Goal: Task Accomplishment & Management: Manage account settings

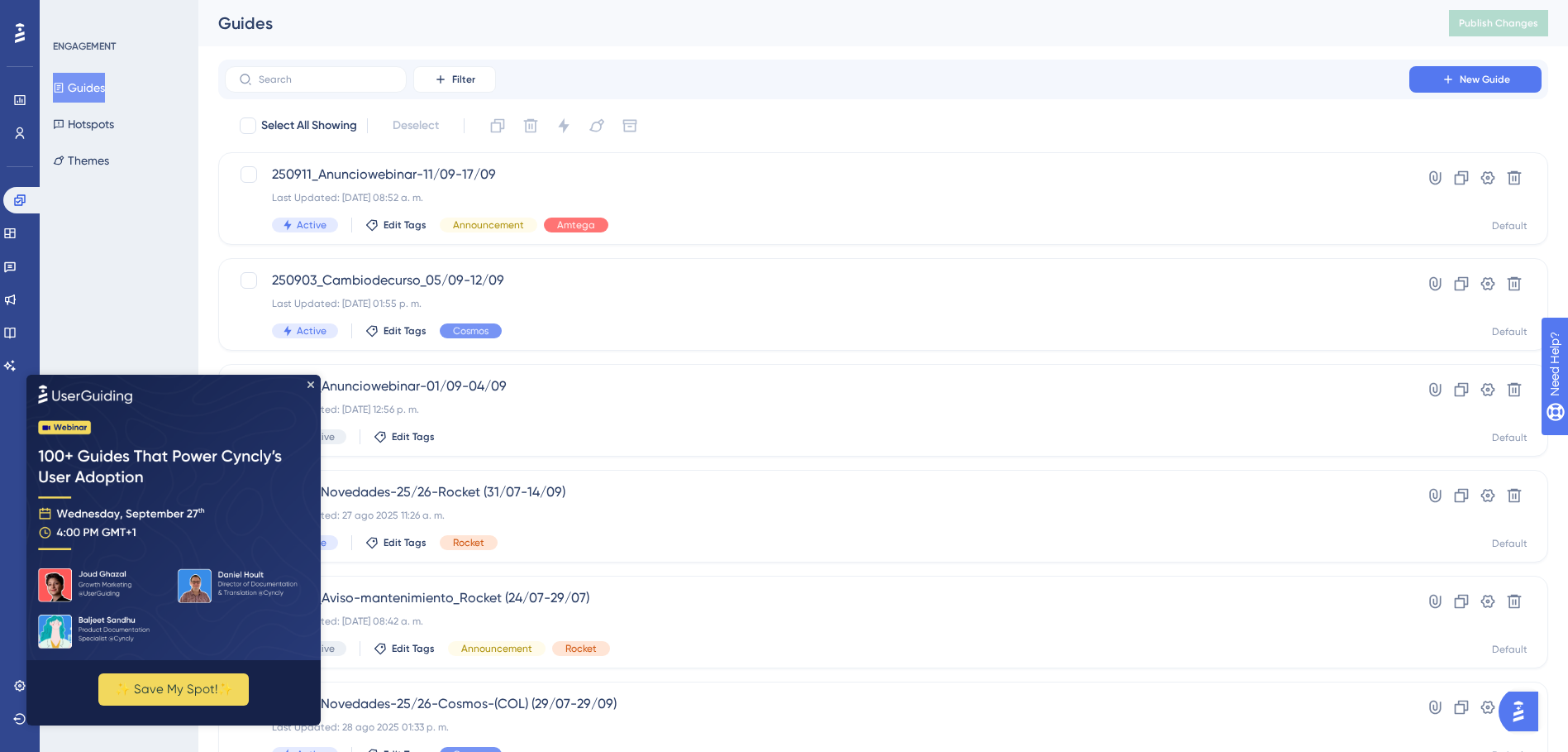
click at [744, 125] on div "Select All Showing Deselect" at bounding box center [893, 125] width 1310 height 26
click at [1458, 177] on icon at bounding box center [1461, 178] width 16 height 16
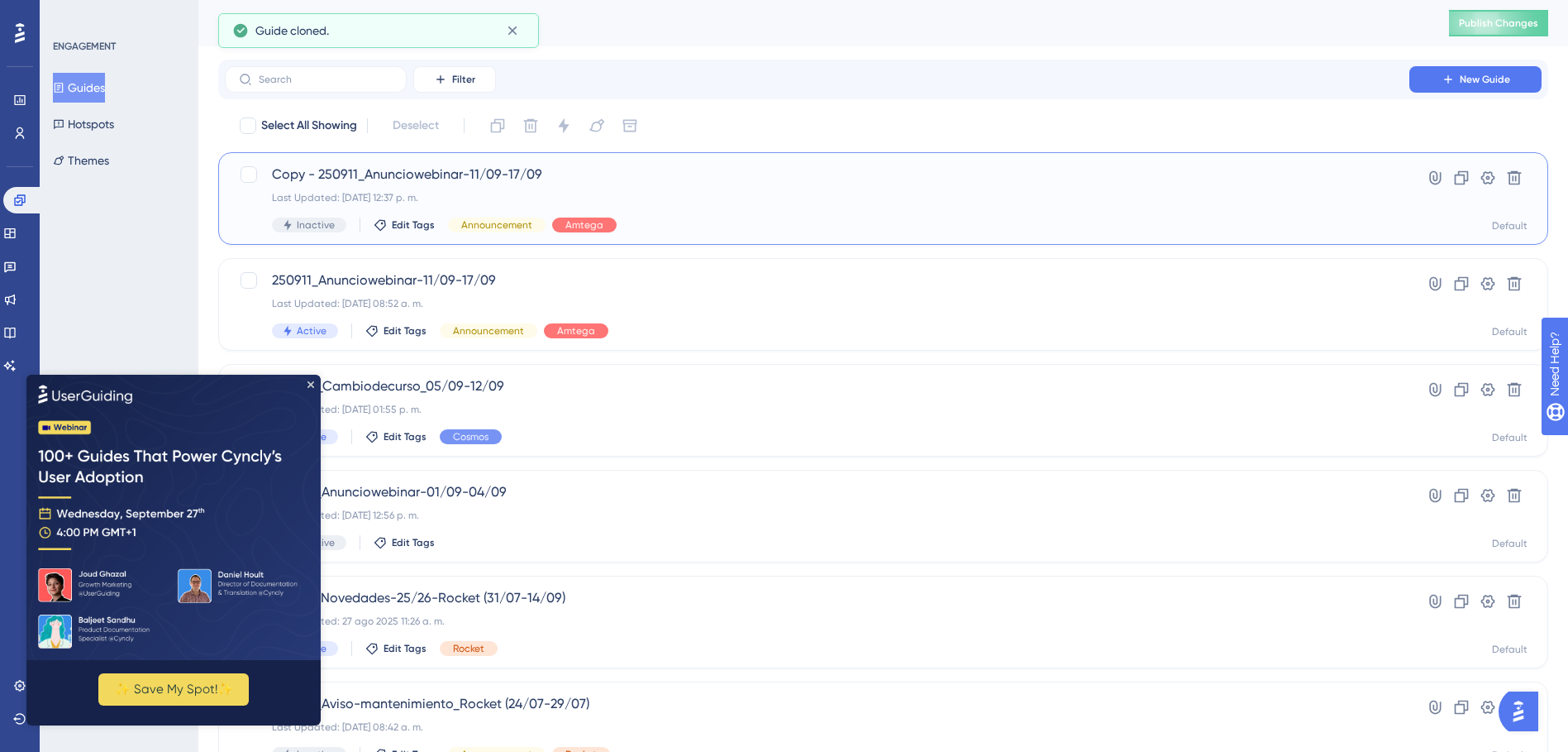
click at [434, 172] on span "Copy - 250911_Anunciowebinar-11/09-17/09" at bounding box center [817, 174] width 1090 height 20
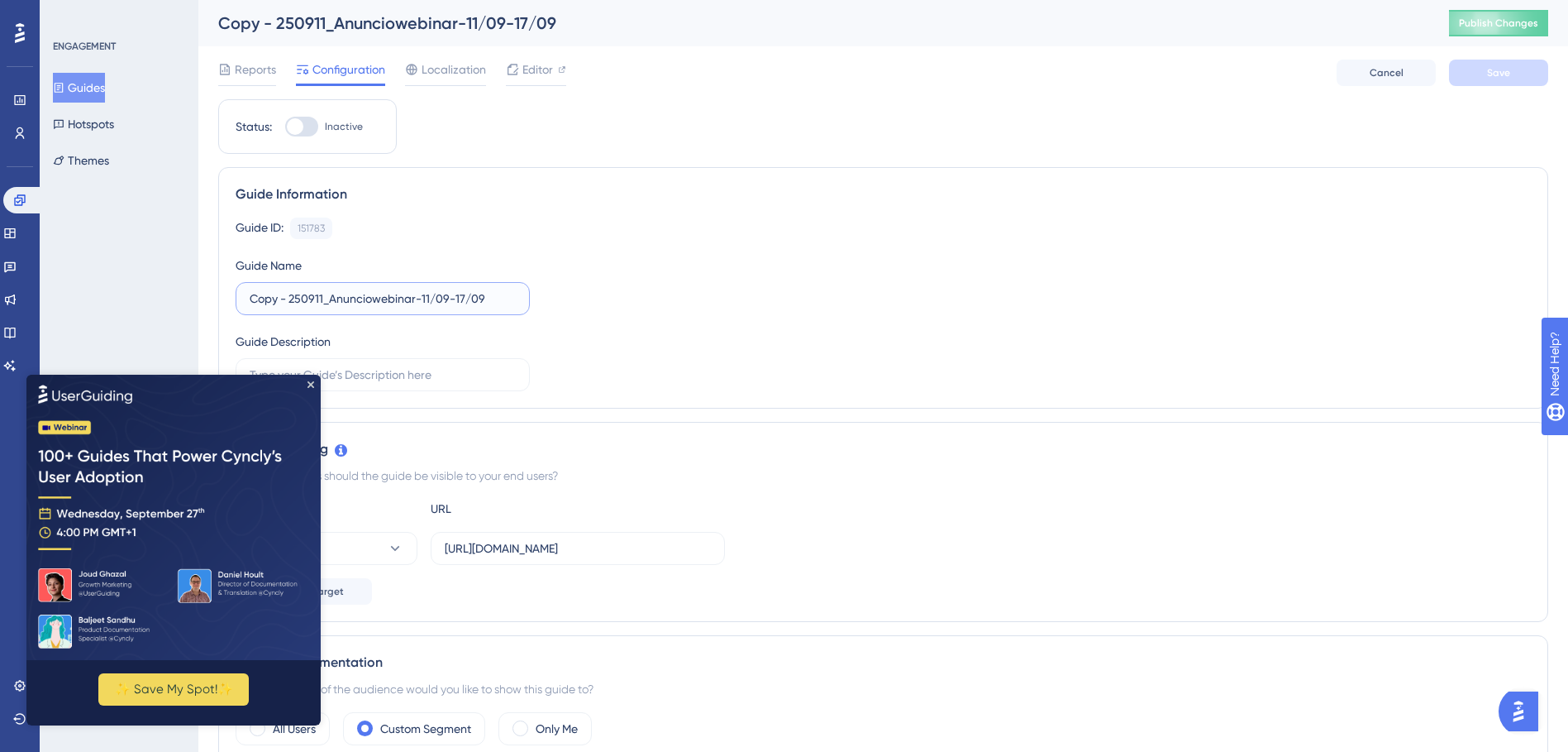
drag, startPoint x: 290, startPoint y: 294, endPoint x: 218, endPoint y: 300, distance: 72.2
click at [218, 300] on div "Guide Information Guide ID: 151783 Copy Guide Name Copy - 250911_Anunciowebinar…" at bounding box center [883, 288] width 1330 height 242
click at [282, 301] on input "250911_Anunciowebinar-11/09-17/09" at bounding box center [383, 298] width 266 height 18
click at [392, 297] on input "250915_Anunciowebinar-11/09-17/09" at bounding box center [383, 298] width 266 height 18
click at [432, 304] on input "250915_Anunciowebinar-15/09-17/09" at bounding box center [383, 298] width 266 height 18
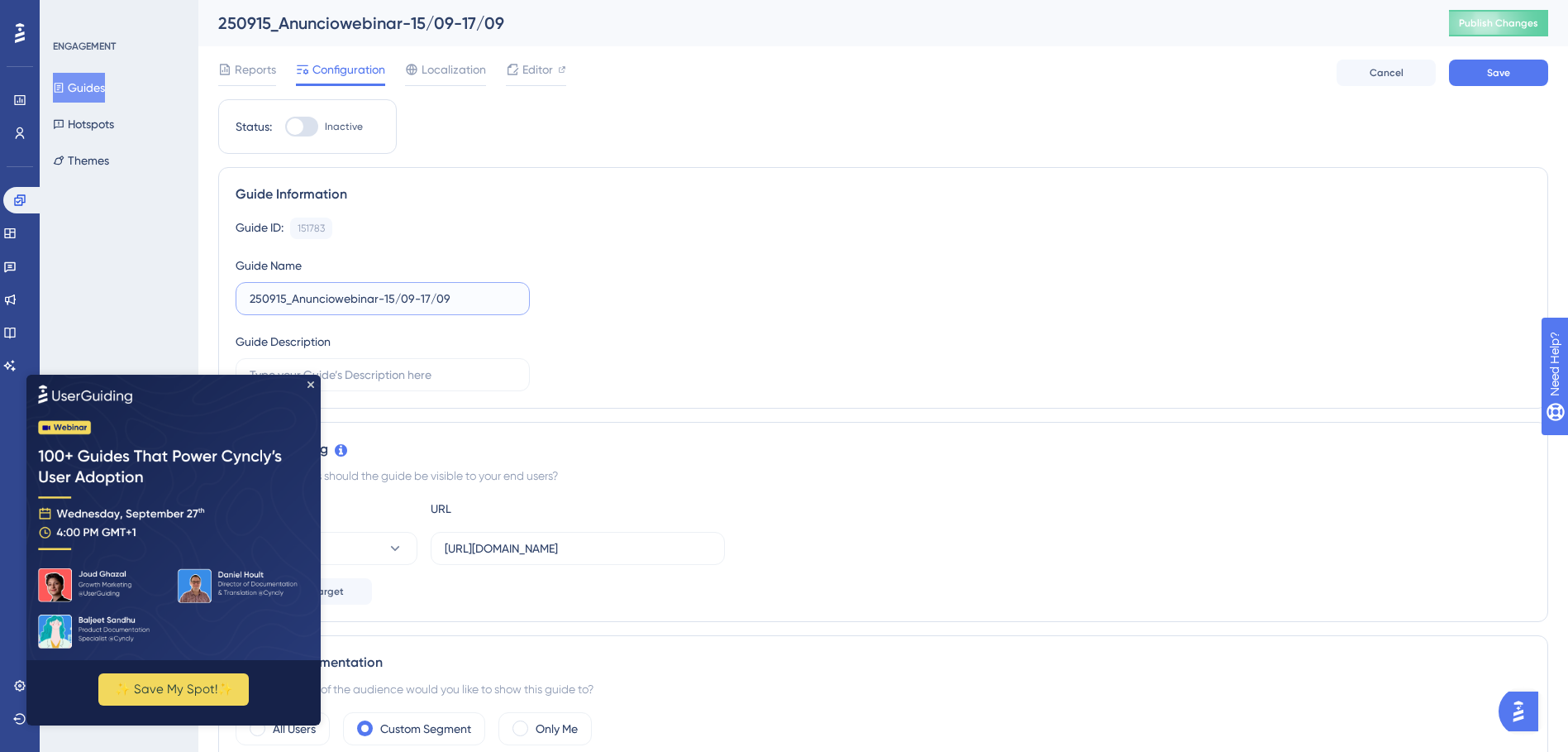
click at [427, 294] on input "250915_Anunciowebinar-15/09-17/09" at bounding box center [383, 298] width 266 height 18
type input "250915_Anunciowebinar-15/09-30/09"
click at [628, 289] on div "Guide ID: 151783 Copy Guide Name 250915_Anunciowebinar-15/09-30/09 Guide Descri…" at bounding box center [883, 305] width 1296 height 174
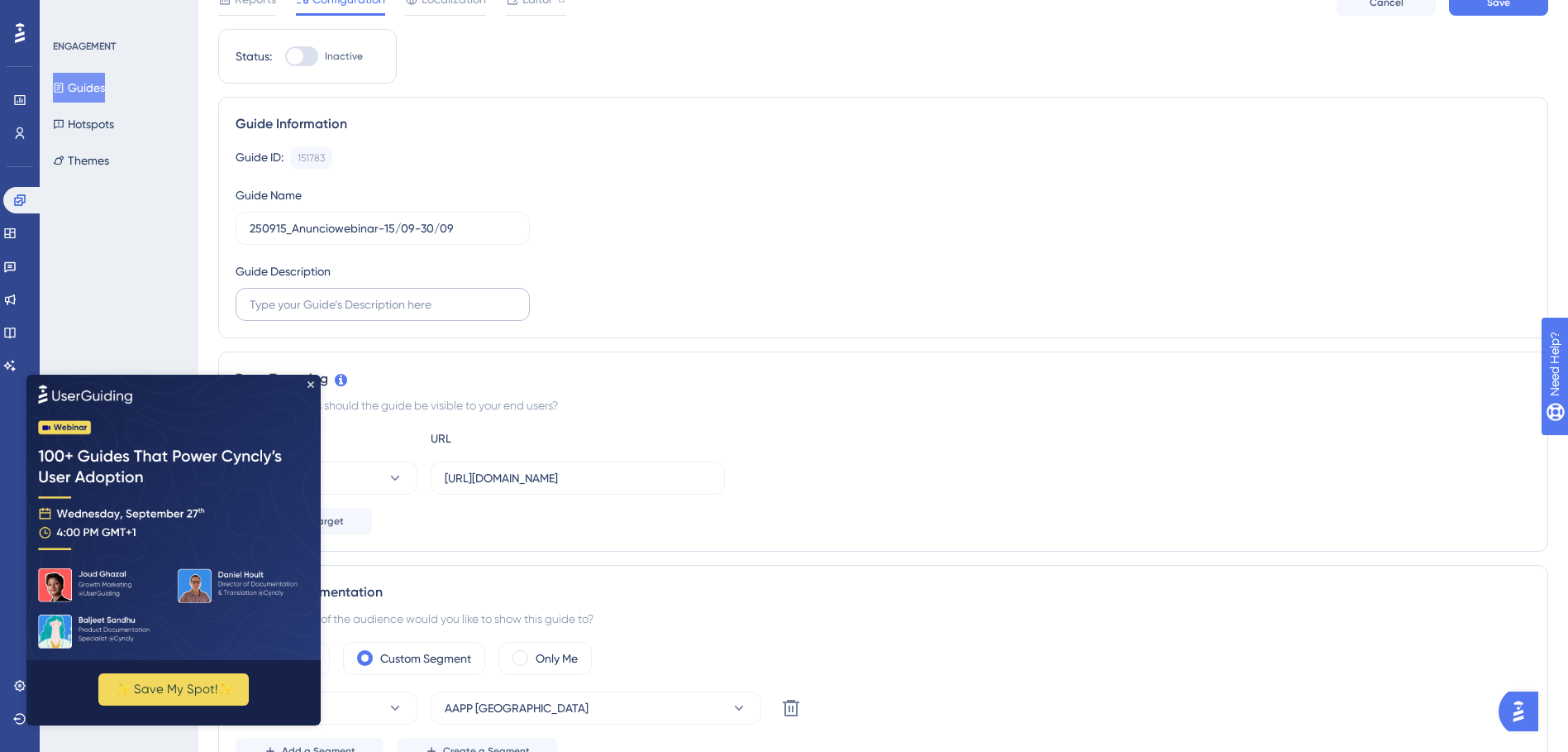
scroll to position [166, 0]
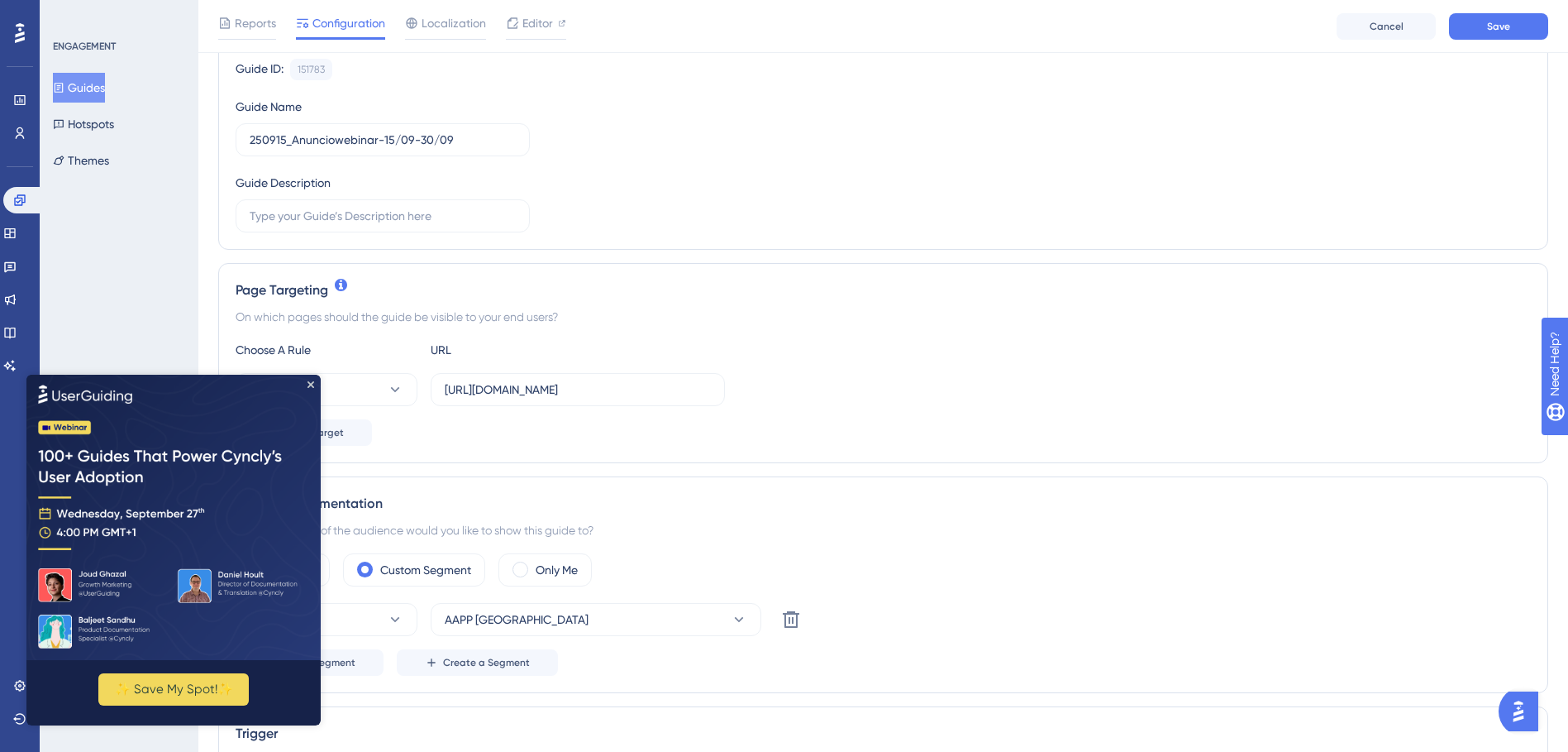
click at [1504, 21] on span "Save" at bounding box center [1498, 26] width 23 height 14
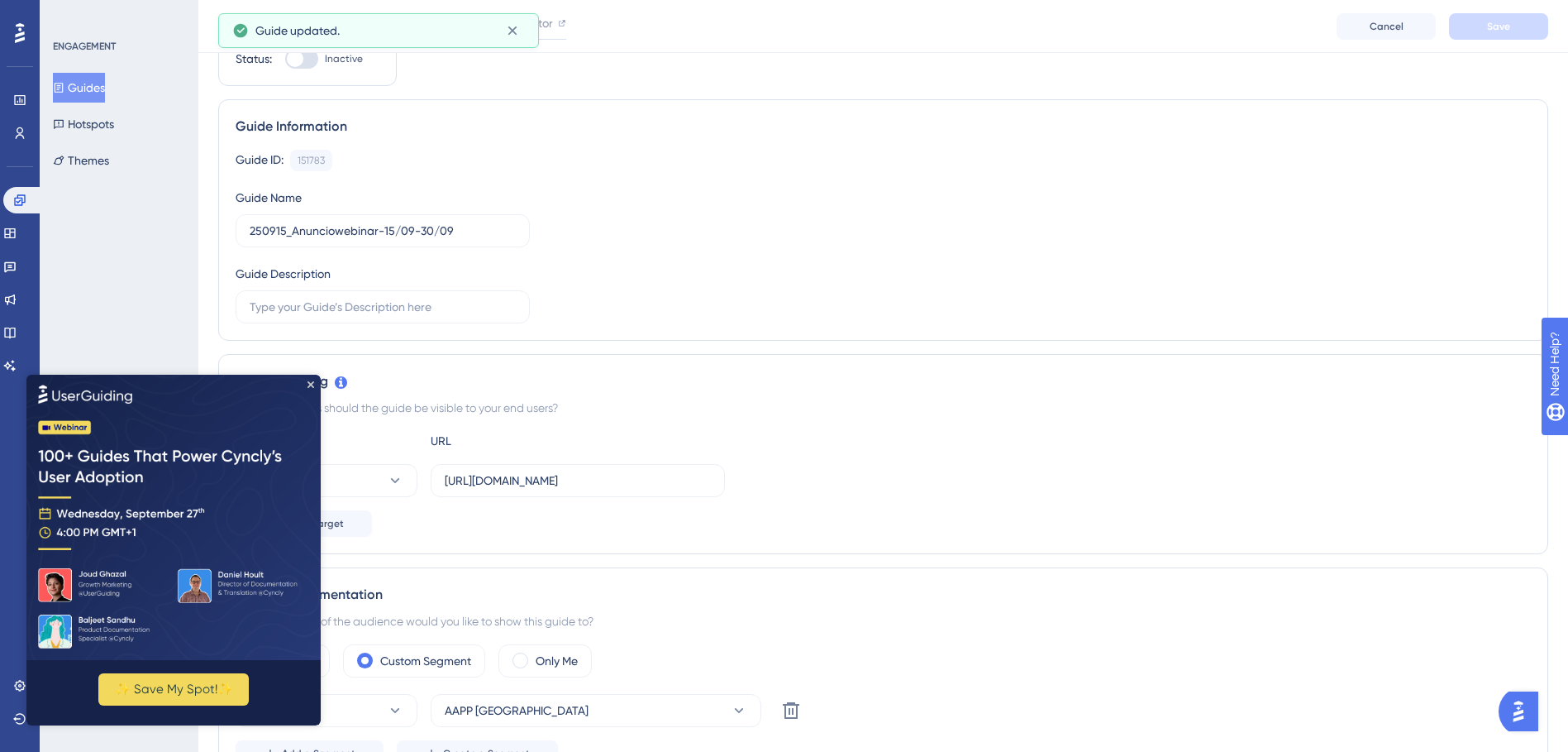
scroll to position [0, 0]
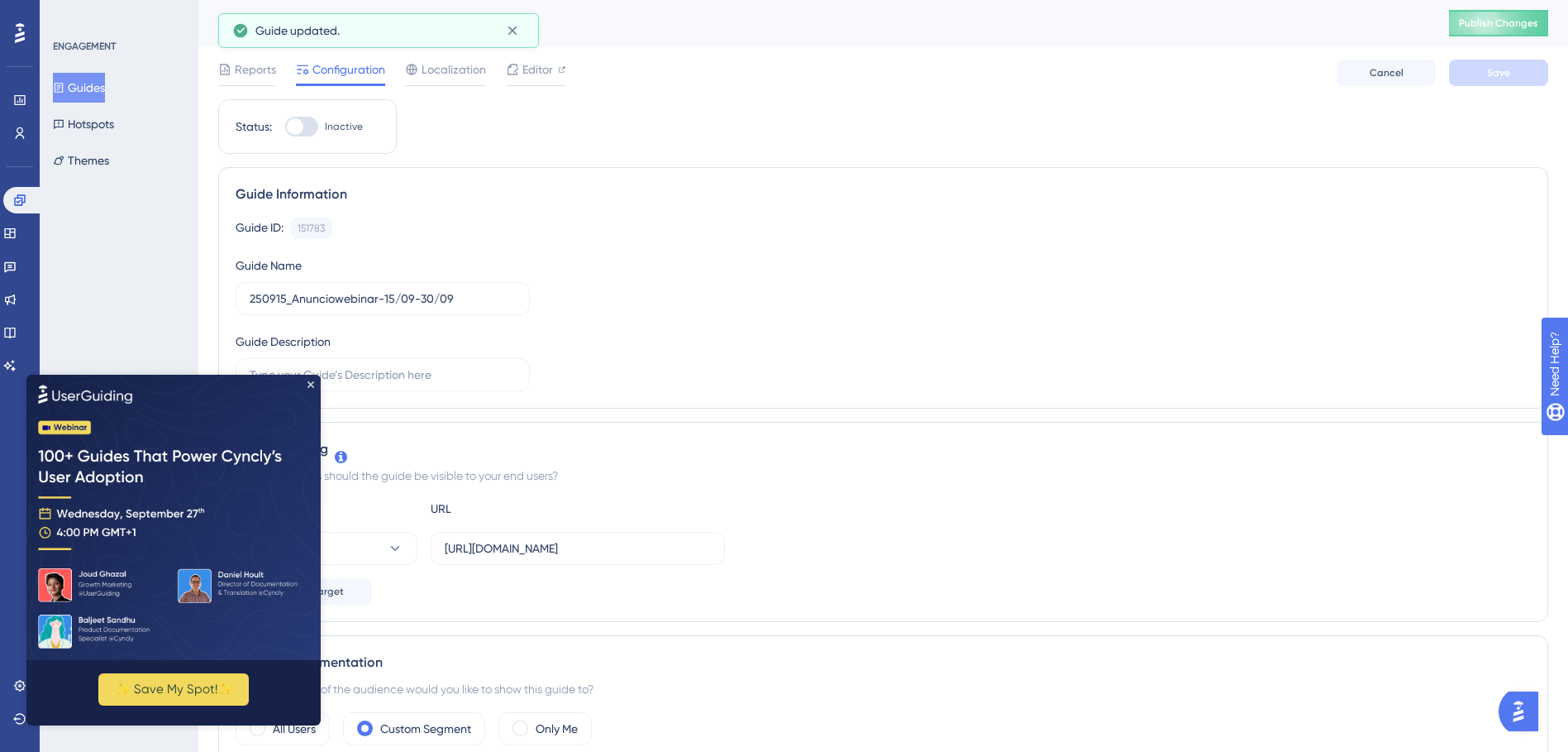
click at [717, 318] on div "Guide ID: 151783 Copy Guide Name 250915_Anunciowebinar-15/09-30/09 Guide Descri…" at bounding box center [883, 305] width 1296 height 174
click at [102, 87] on button "Guides" at bounding box center [78, 87] width 52 height 30
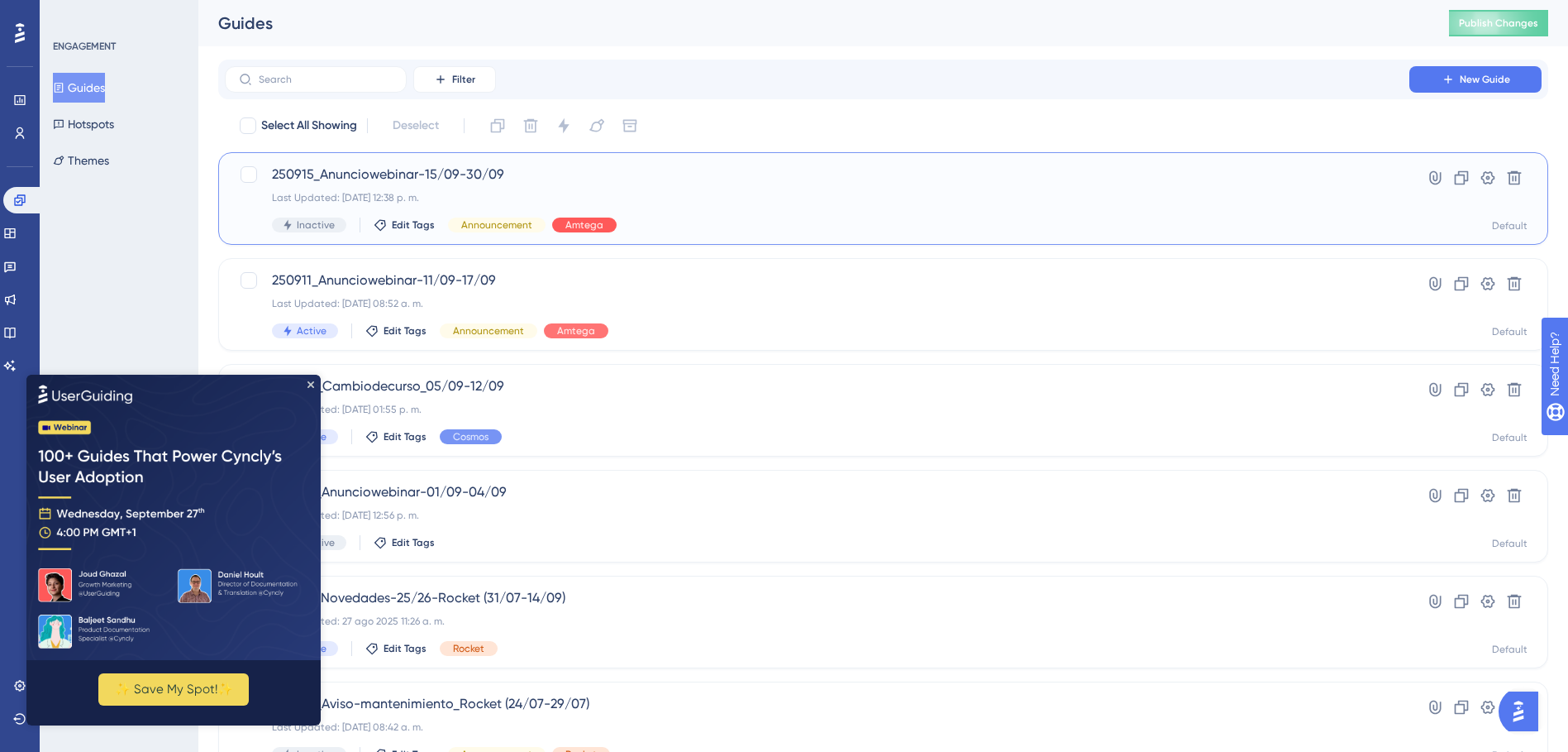
click at [574, 222] on span "Amtega" at bounding box center [584, 225] width 38 height 14
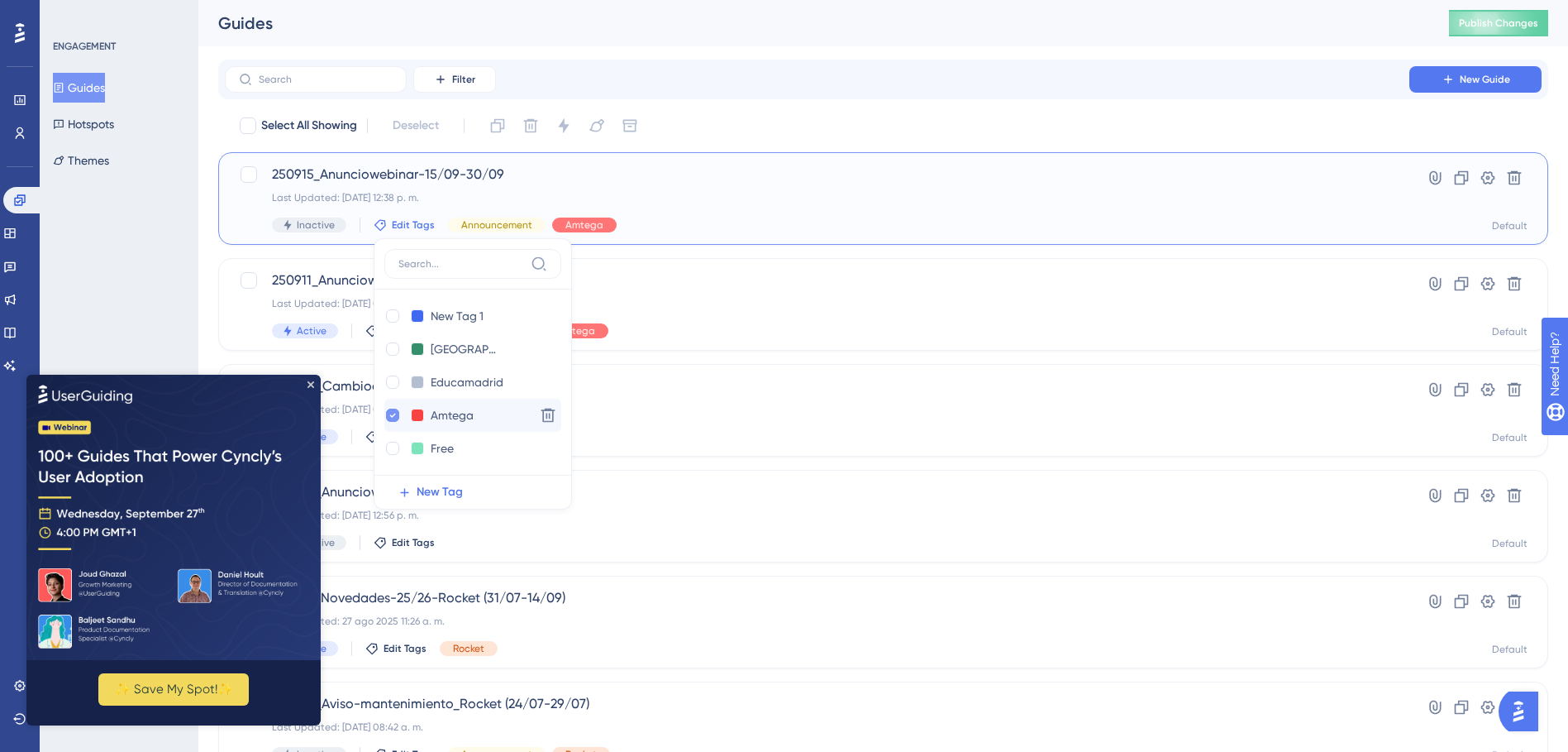
click at [390, 415] on icon at bounding box center [392, 416] width 6 height 4
checkbox input "false"
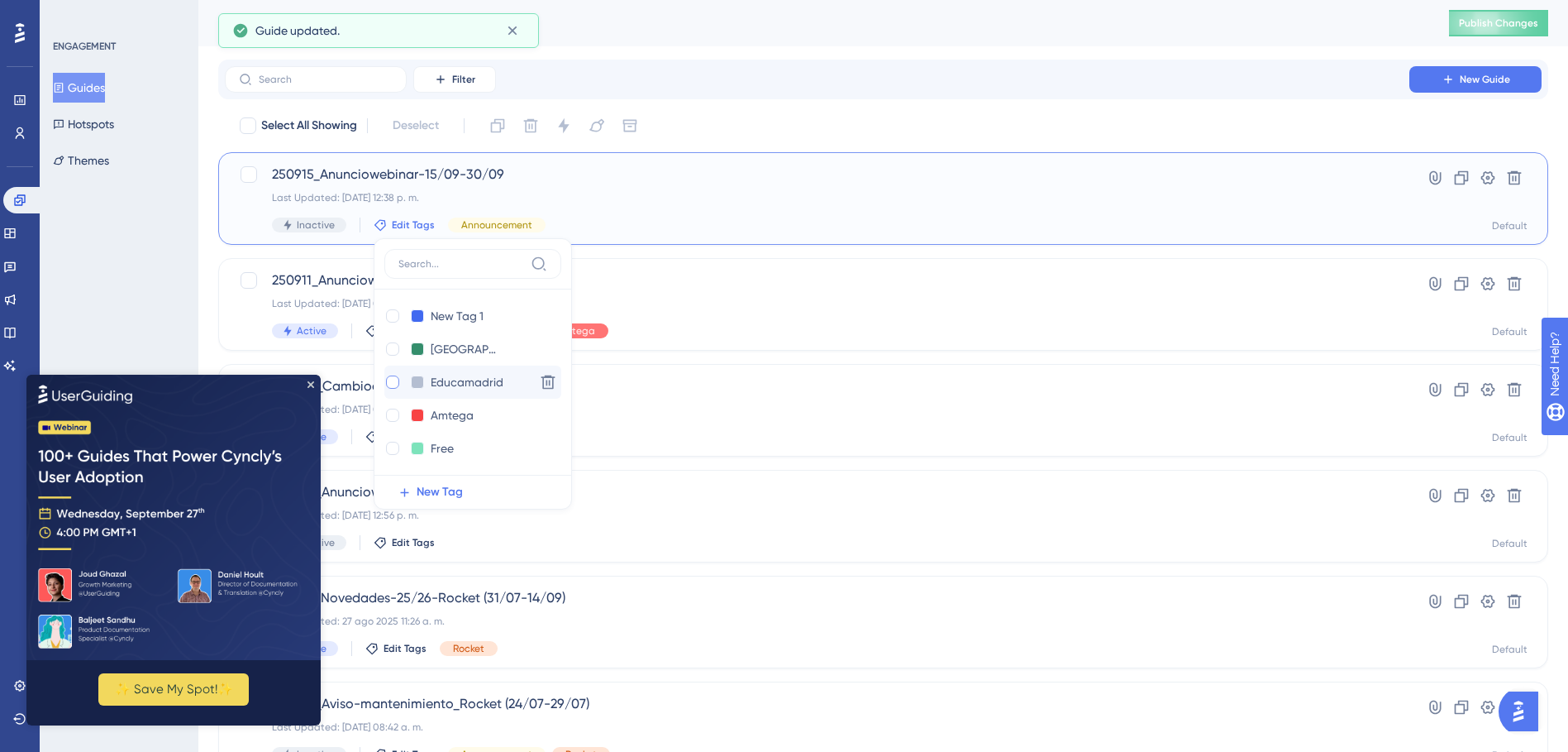
click at [386, 380] on div at bounding box center [393, 382] width 14 height 14
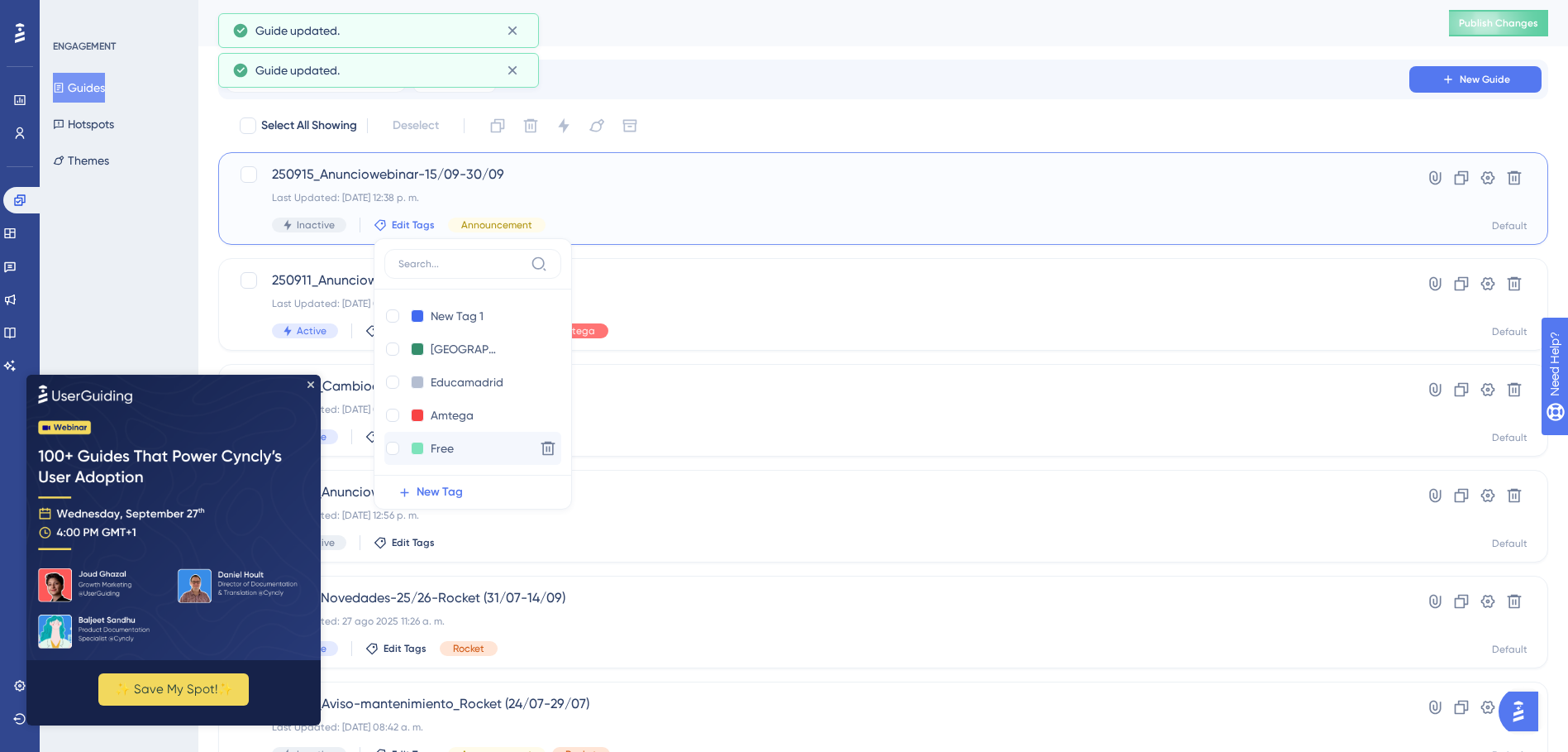
checkbox input "true"
click at [789, 121] on div "Select All Showing Deselect" at bounding box center [893, 125] width 1310 height 26
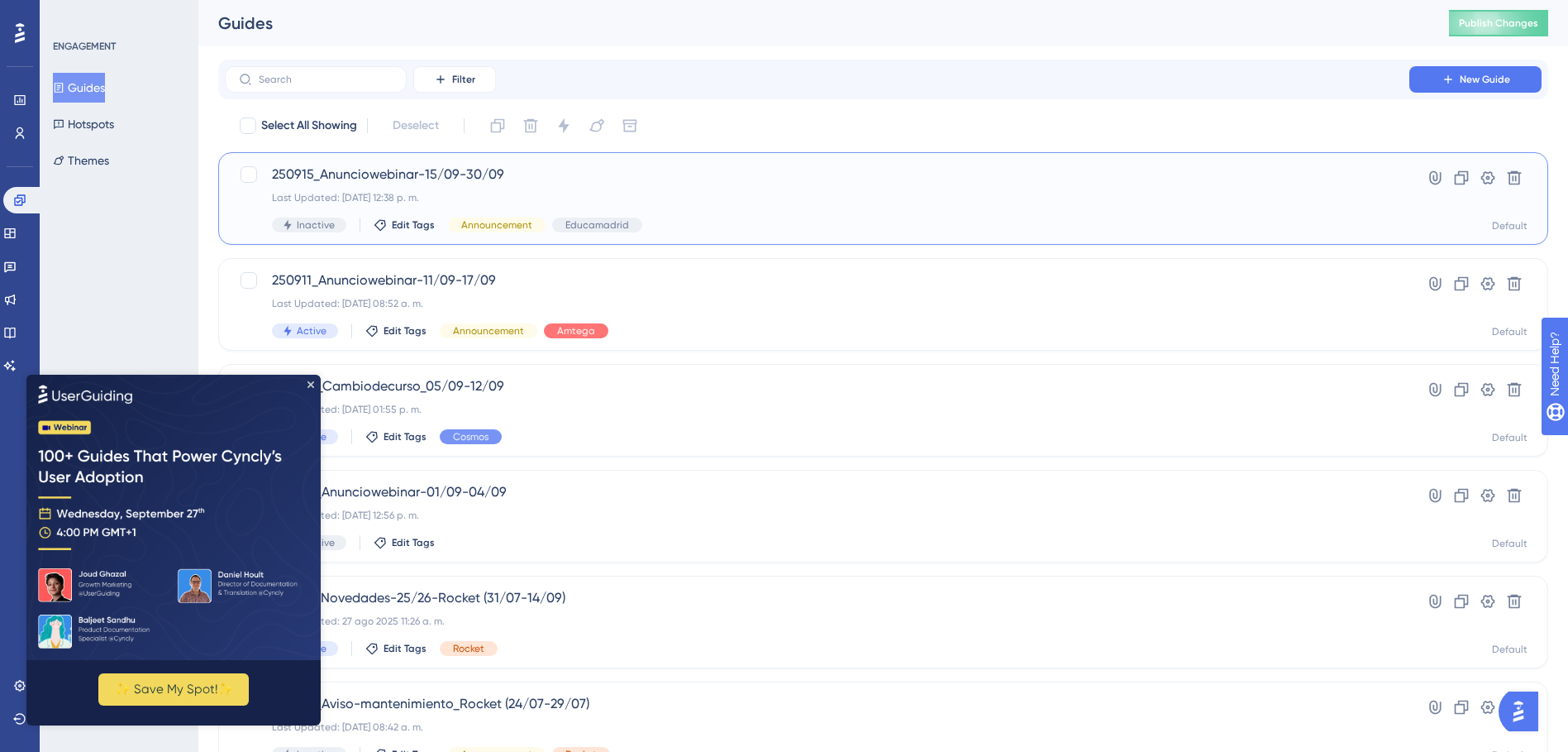
click at [323, 174] on span "250915_Anunciowebinar-15/09-30/09" at bounding box center [817, 174] width 1090 height 20
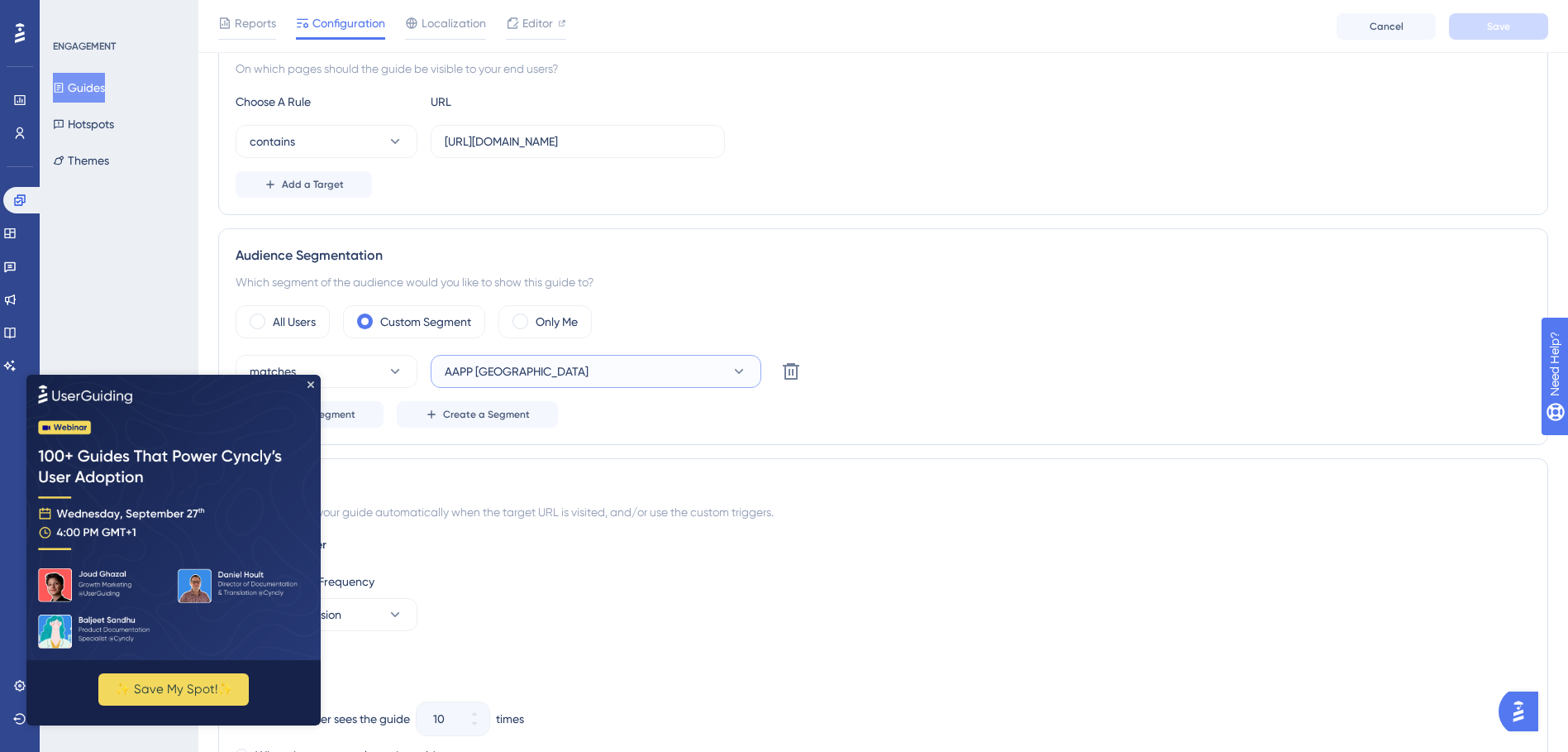
click at [621, 364] on button "AAPP Galicia" at bounding box center [596, 371] width 331 height 33
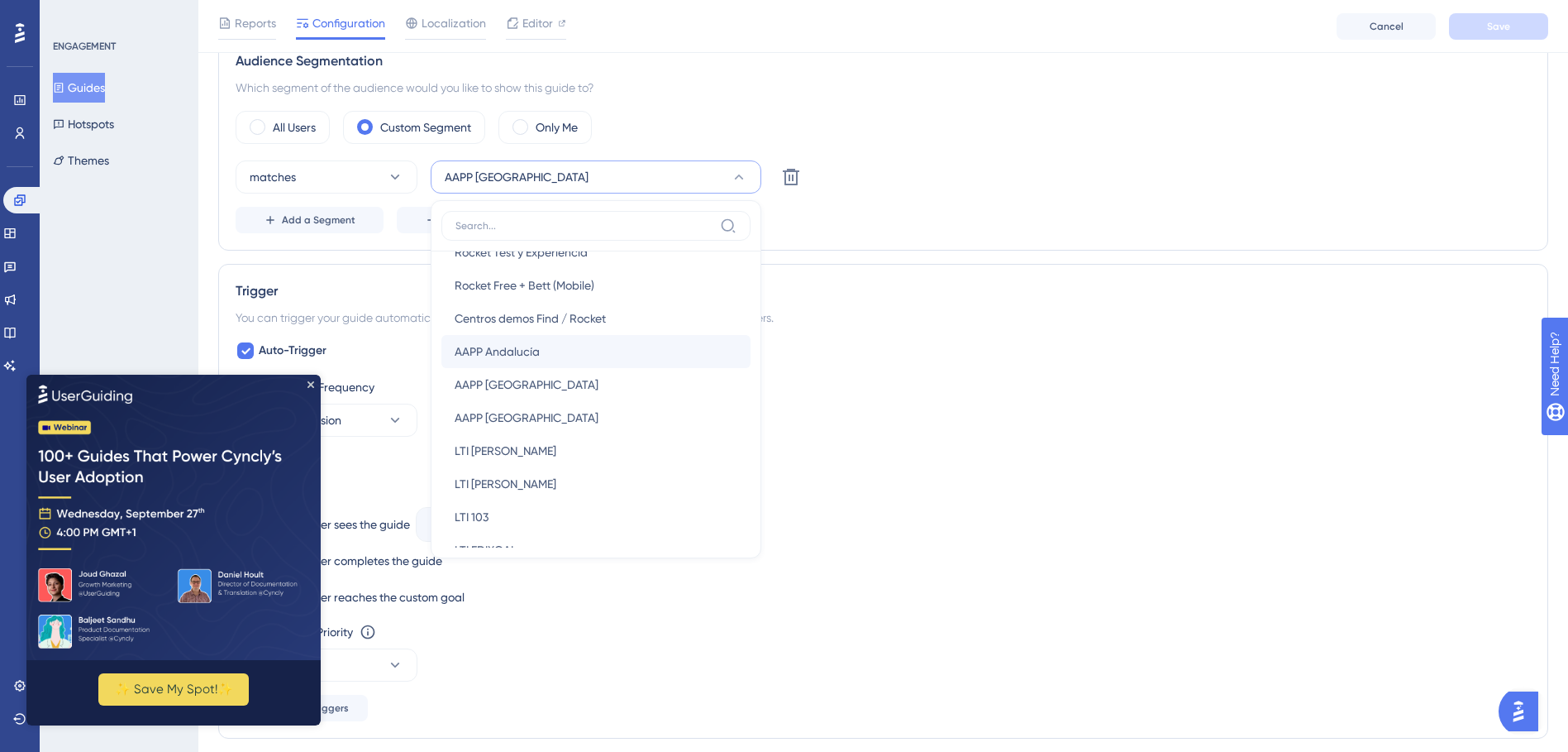
scroll to position [496, 0]
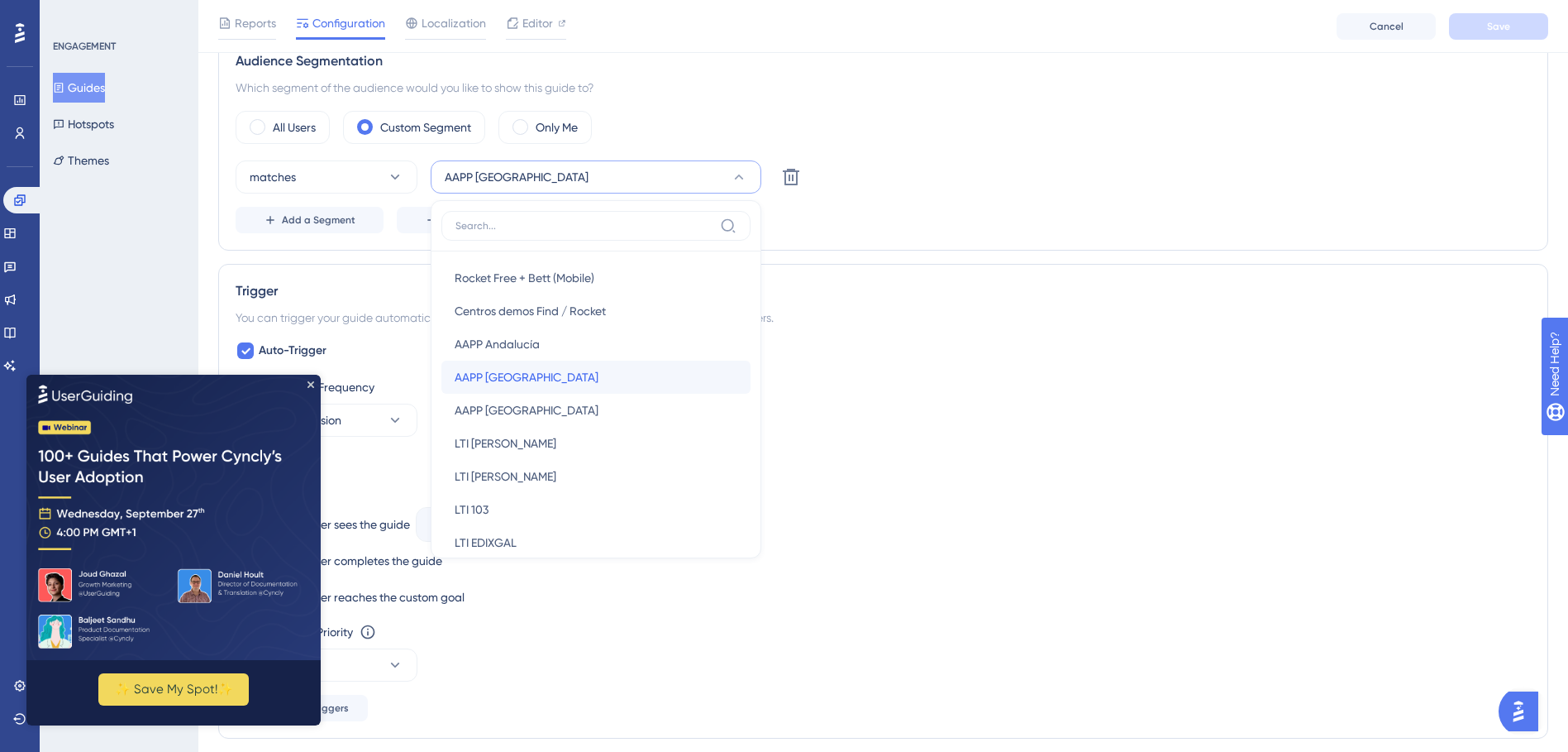
click at [552, 385] on div "AAPP Madrid AAPP Madrid" at bounding box center [595, 377] width 282 height 33
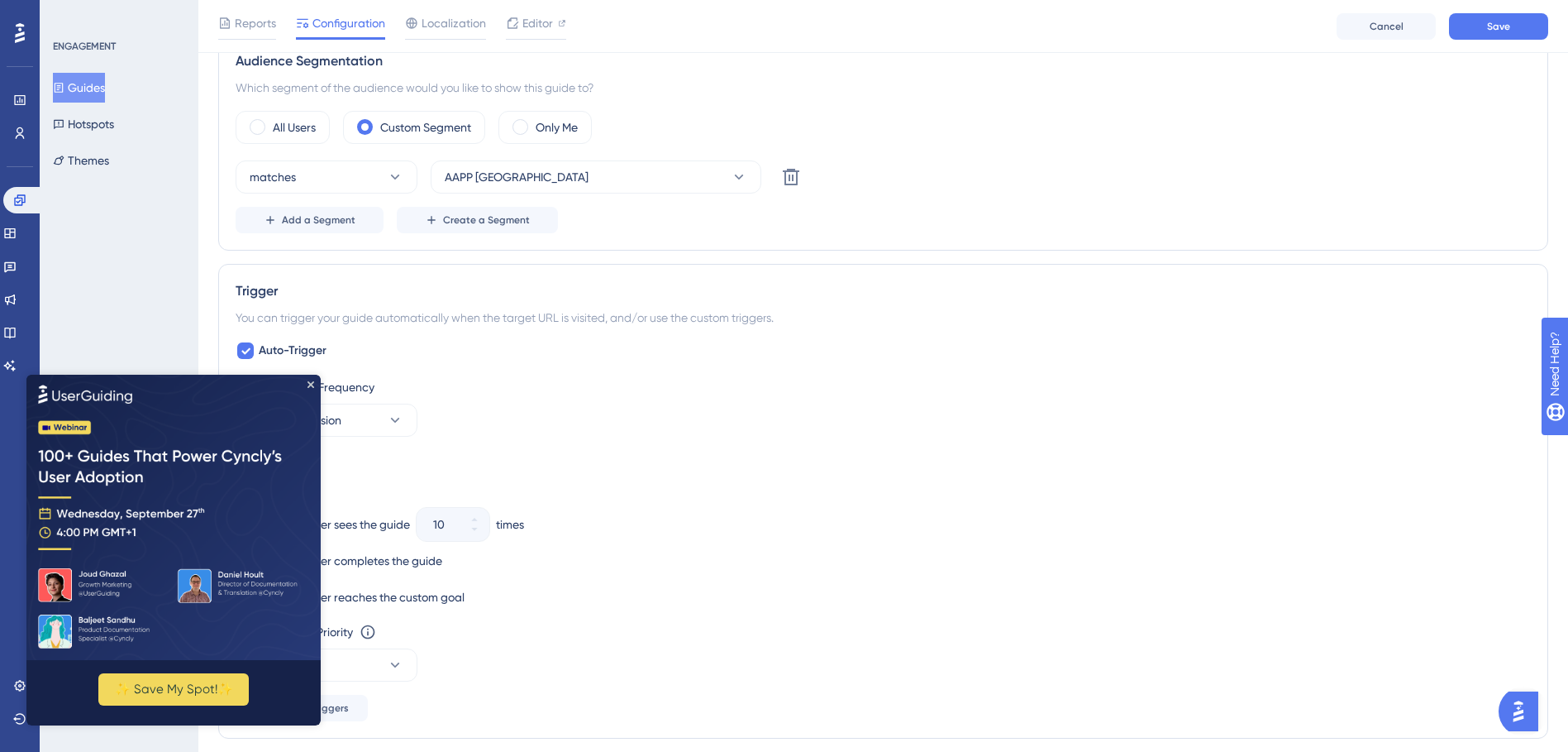
click at [1484, 12] on div "Reports Configuration Localization Editor Cancel Save" at bounding box center [884, 26] width 1370 height 53
click at [1486, 21] on button "Save" at bounding box center [1499, 26] width 99 height 26
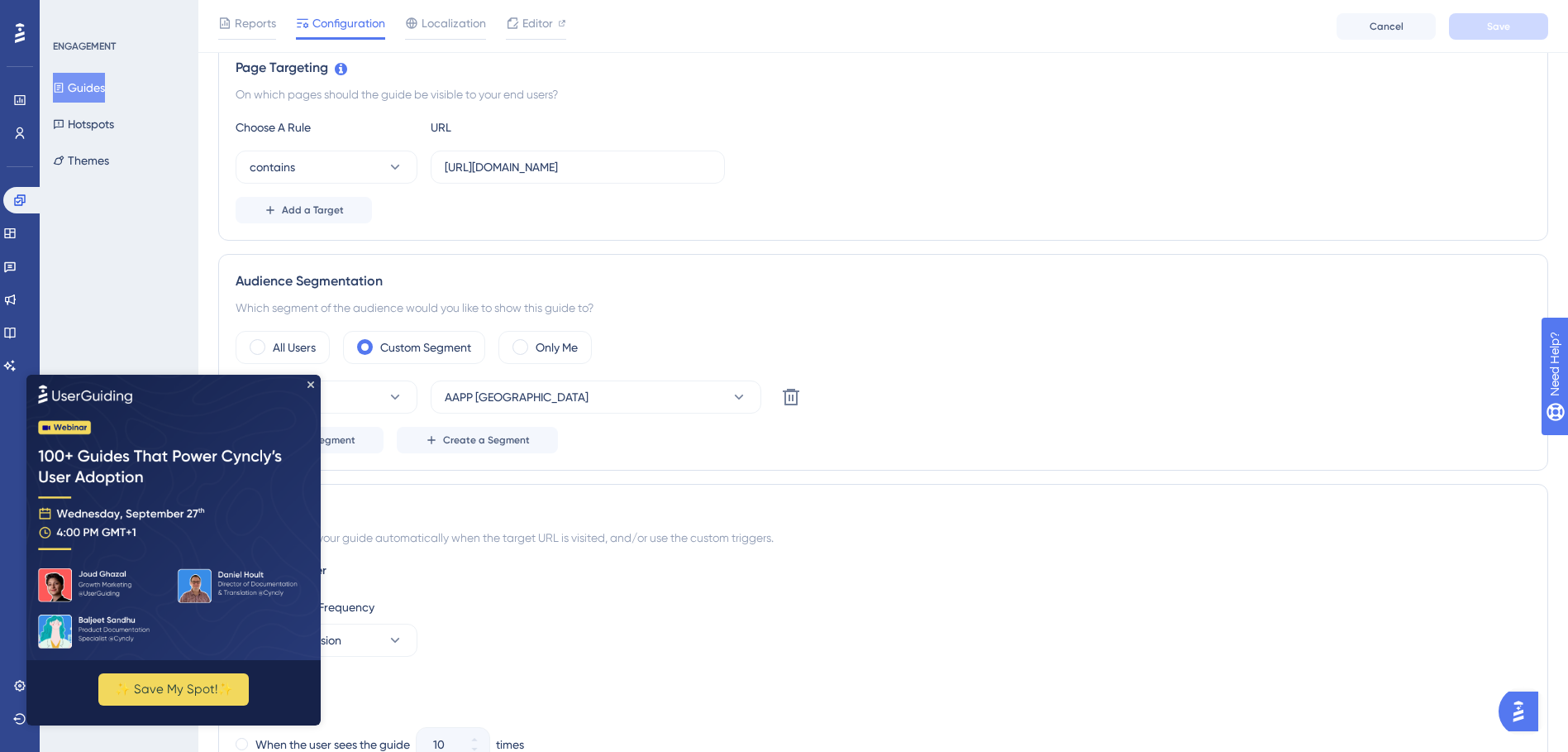
scroll to position [360, 0]
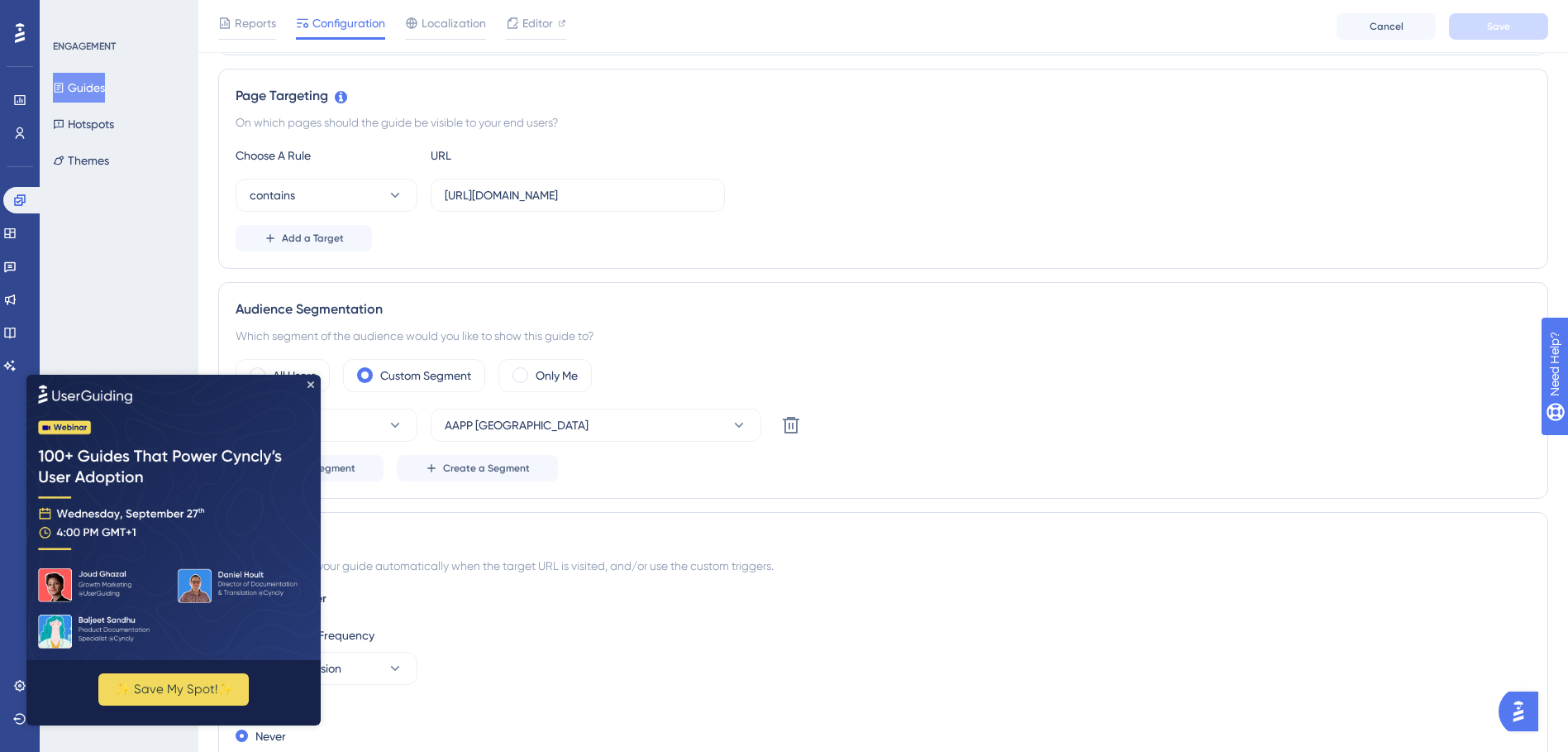
click at [306, 385] on img at bounding box center [173, 516] width 294 height 285
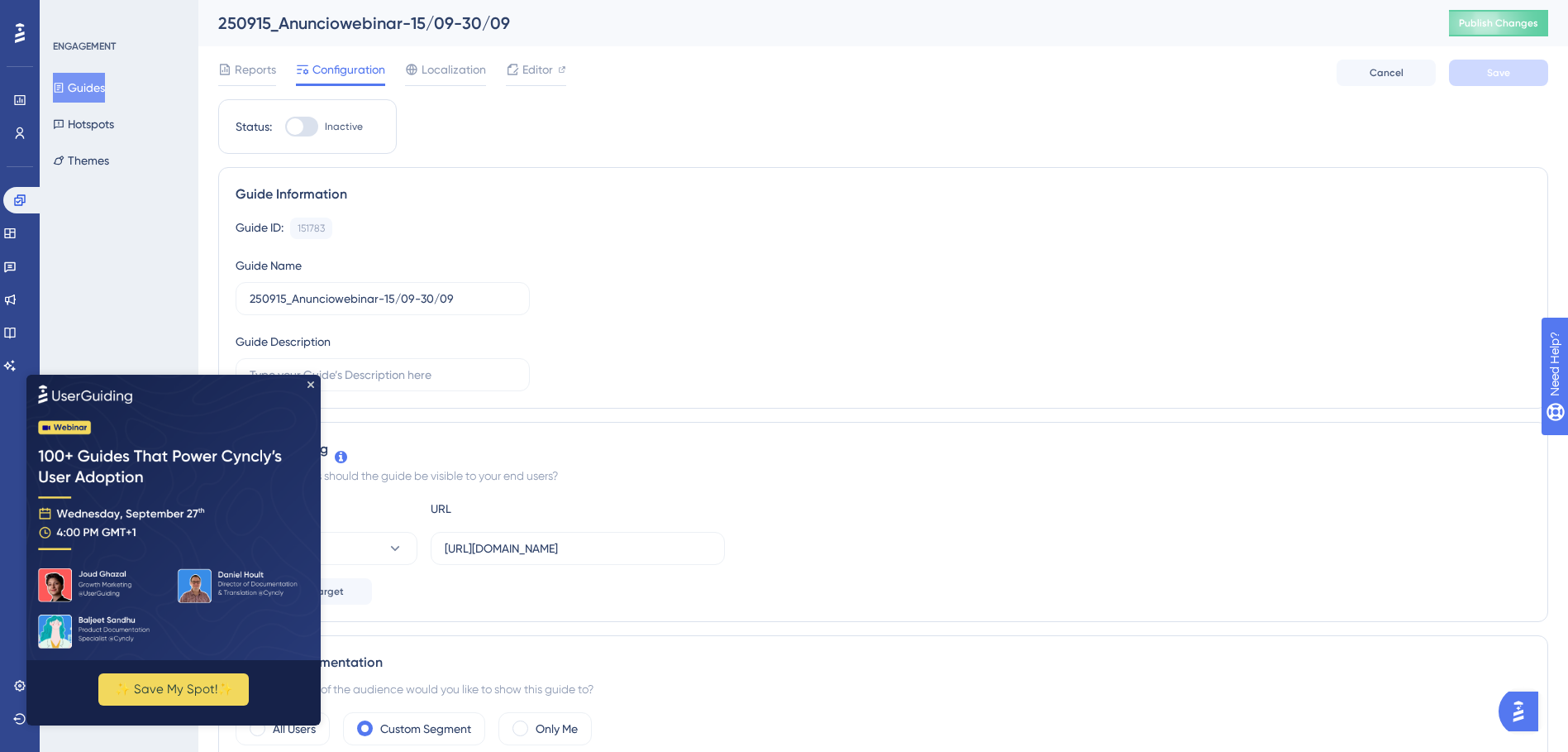
click at [965, 334] on div "Guide ID: 151783 Copy Guide Name 250915_Anunciowebinar-15/09-30/09 Guide Descri…" at bounding box center [883, 305] width 1296 height 174
click at [537, 69] on span "Editor" at bounding box center [537, 69] width 31 height 20
click at [315, 386] on img at bounding box center [173, 516] width 294 height 285
click at [307, 383] on img at bounding box center [173, 516] width 294 height 285
click at [311, 381] on icon "Close Preview" at bounding box center [311, 384] width 7 height 7
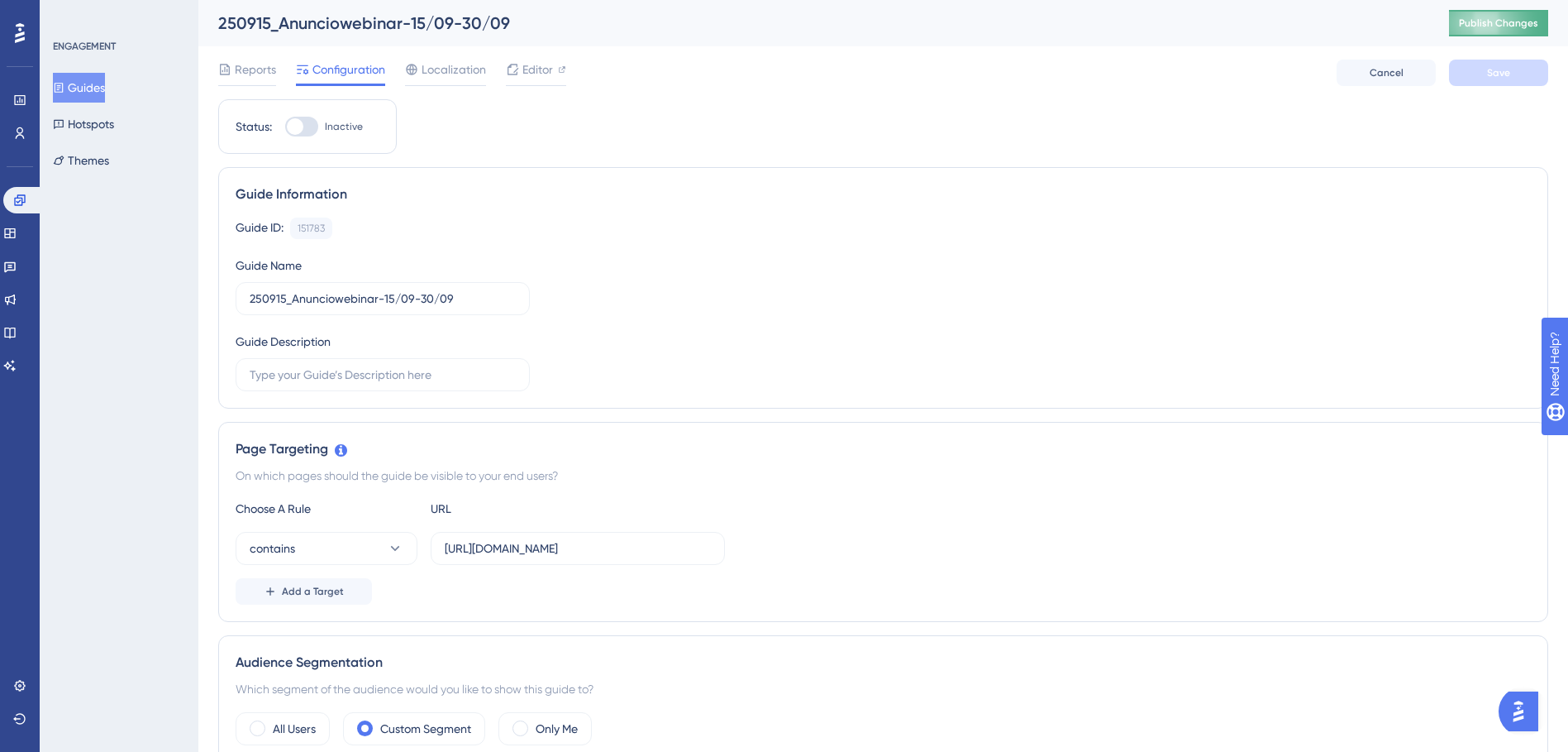
click at [1471, 23] on button "Publish Changes" at bounding box center [1499, 23] width 99 height 26
click at [93, 79] on button "Guides" at bounding box center [78, 87] width 52 height 30
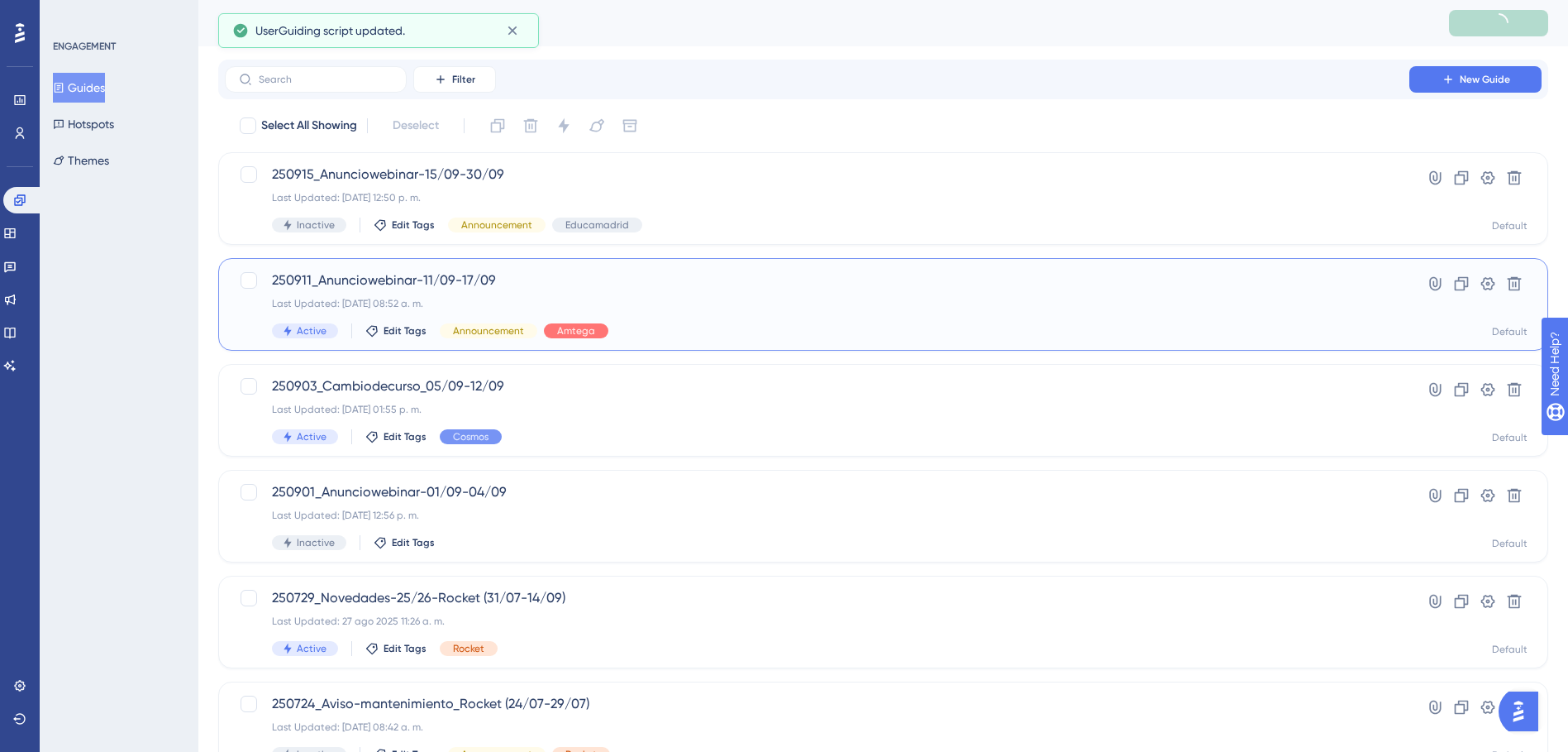
click at [500, 281] on span "250911_Anunciowebinar-11/09-17/09" at bounding box center [817, 280] width 1090 height 20
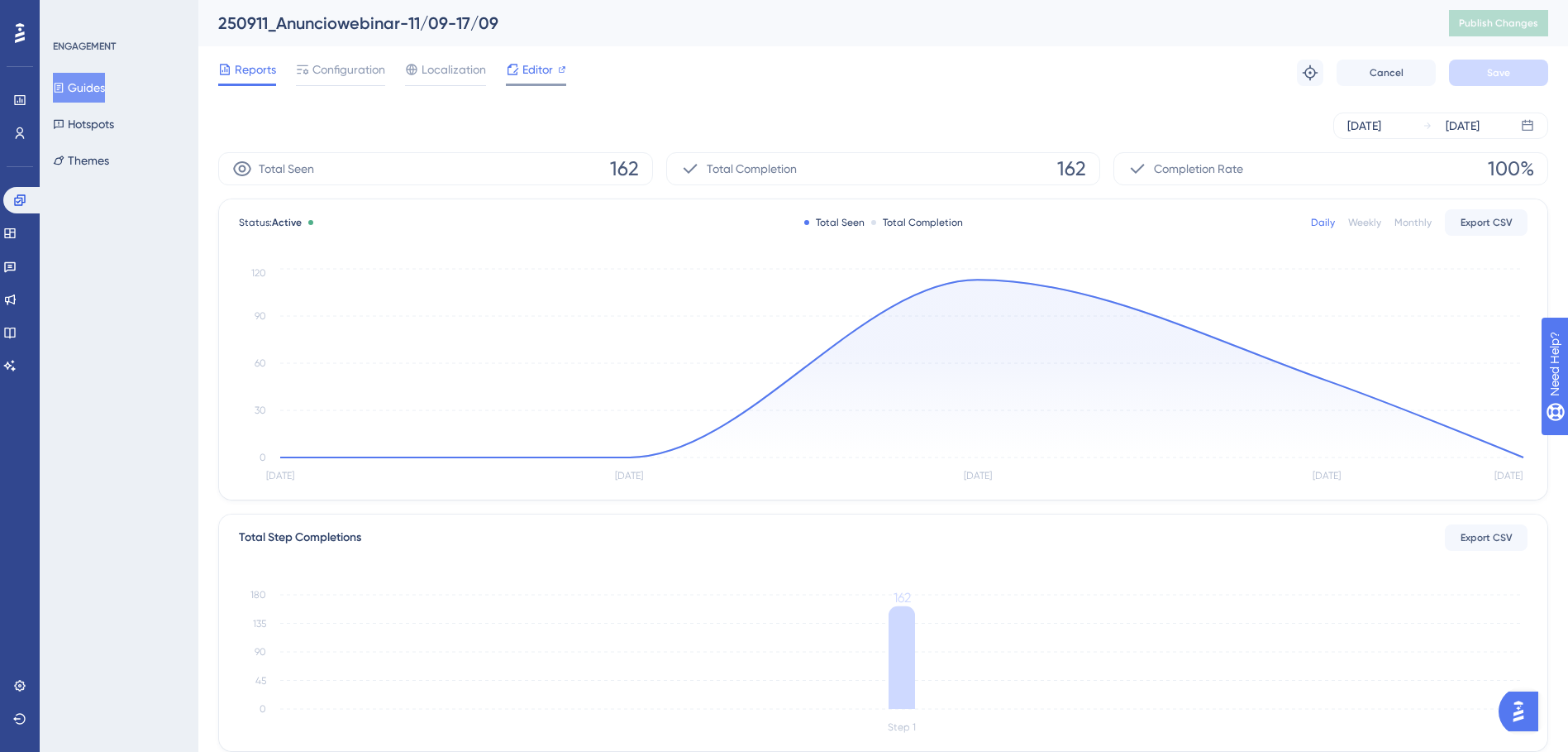
click at [532, 69] on span "Editor" at bounding box center [537, 69] width 31 height 20
click at [105, 88] on button "Guides" at bounding box center [78, 87] width 52 height 30
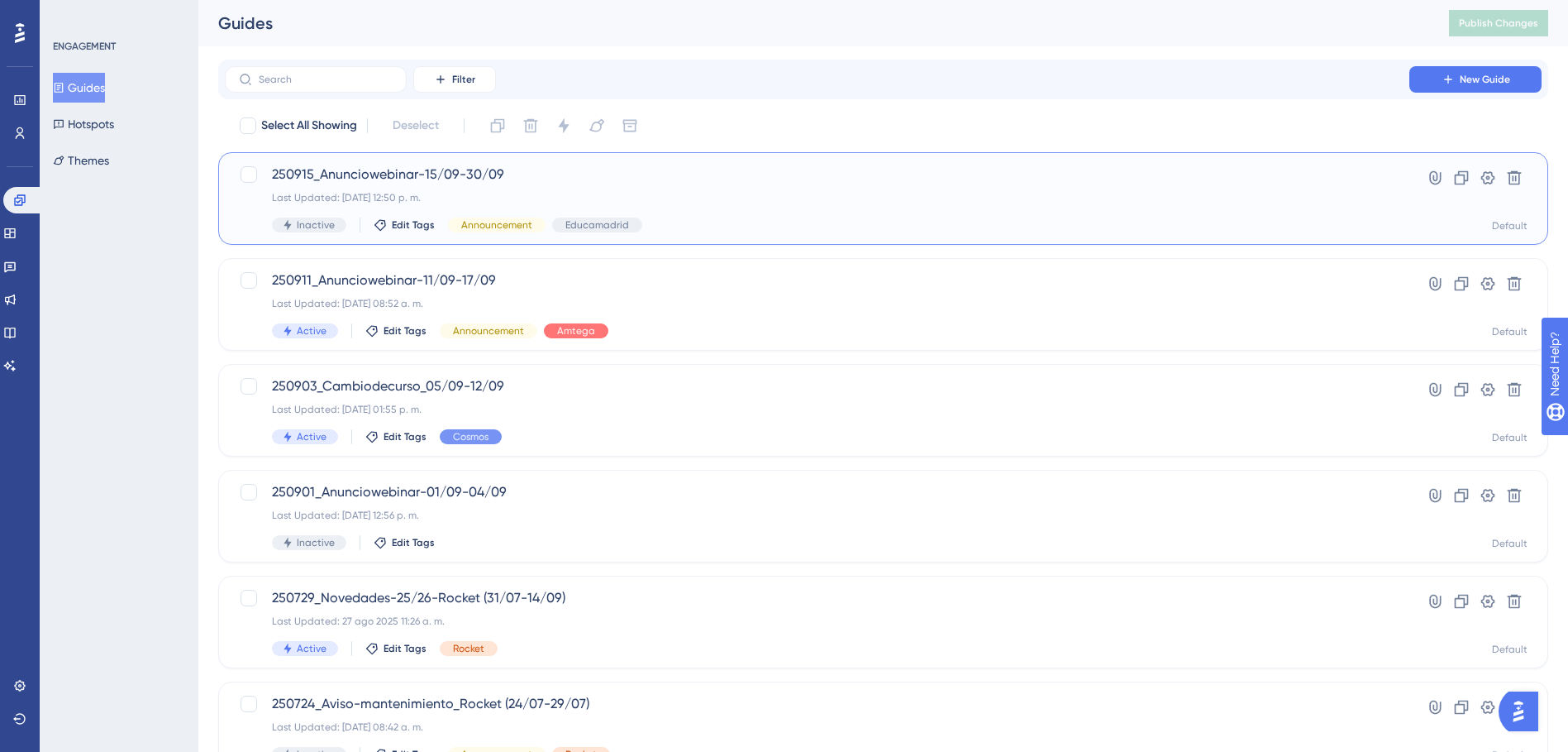
click at [534, 165] on span "250915_Anunciowebinar-15/09-30/09" at bounding box center [817, 174] width 1090 height 20
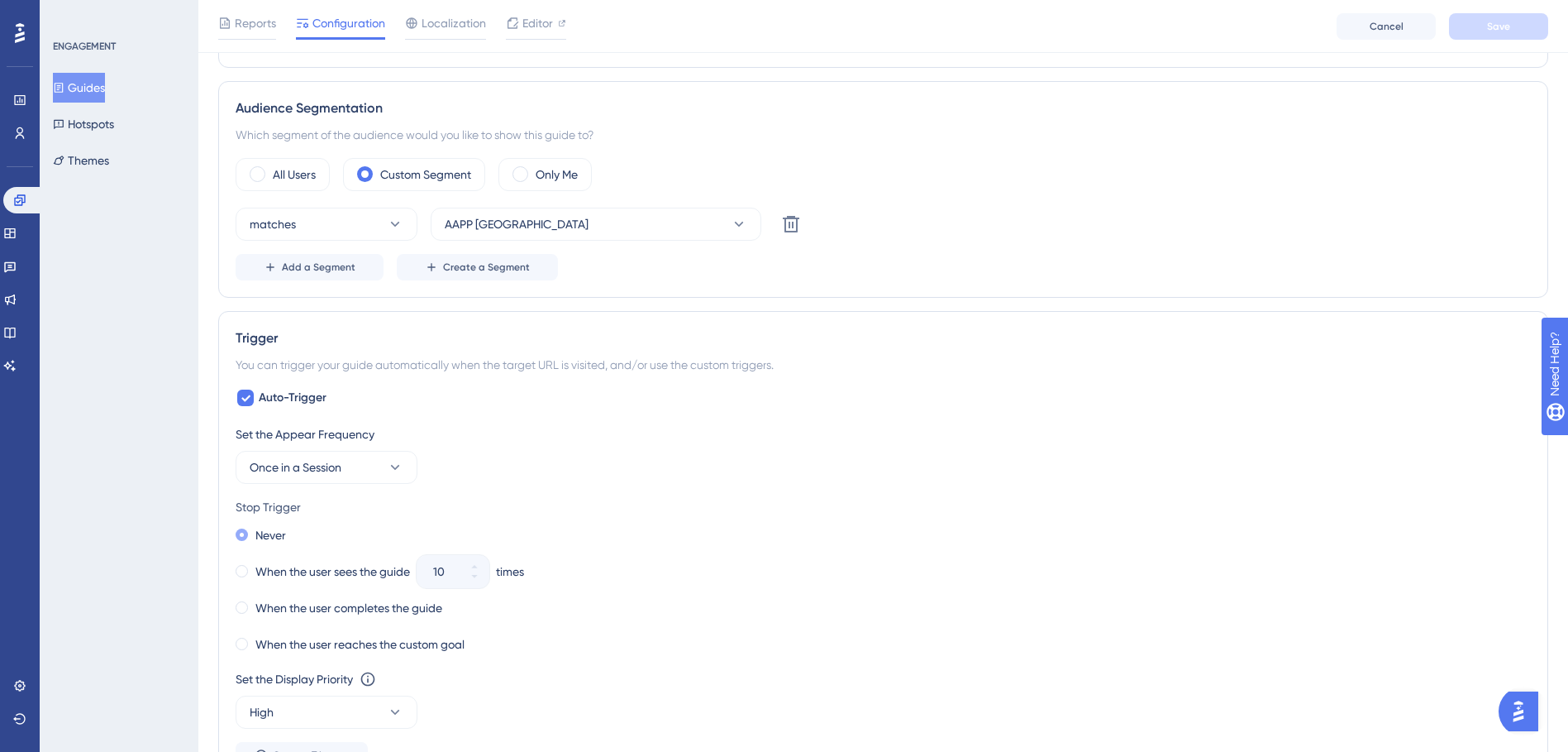
scroll to position [579, 0]
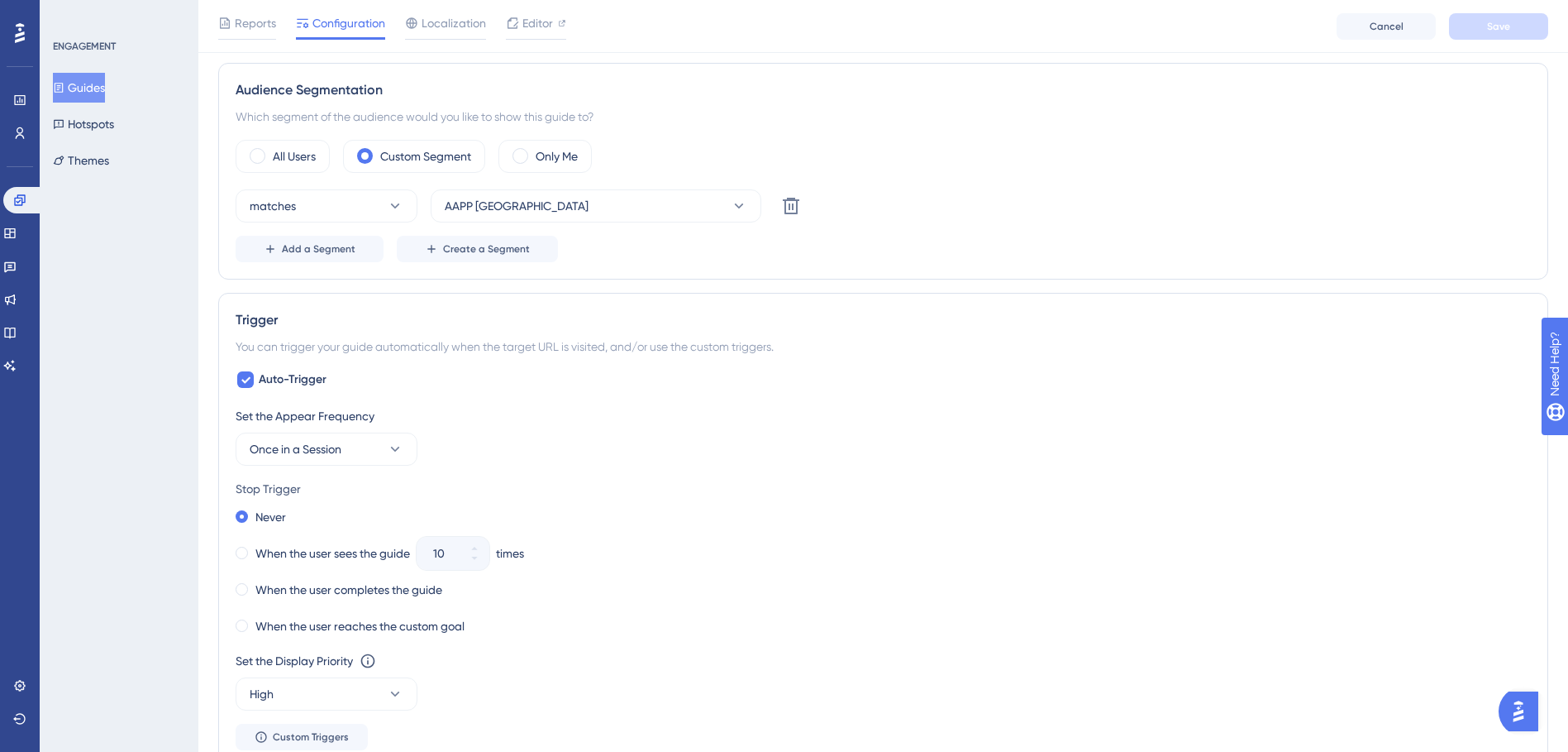
click at [654, 644] on div "Set the Appear Frequency Once in a Session Stop Trigger Never When the user see…" at bounding box center [883, 578] width 1296 height 344
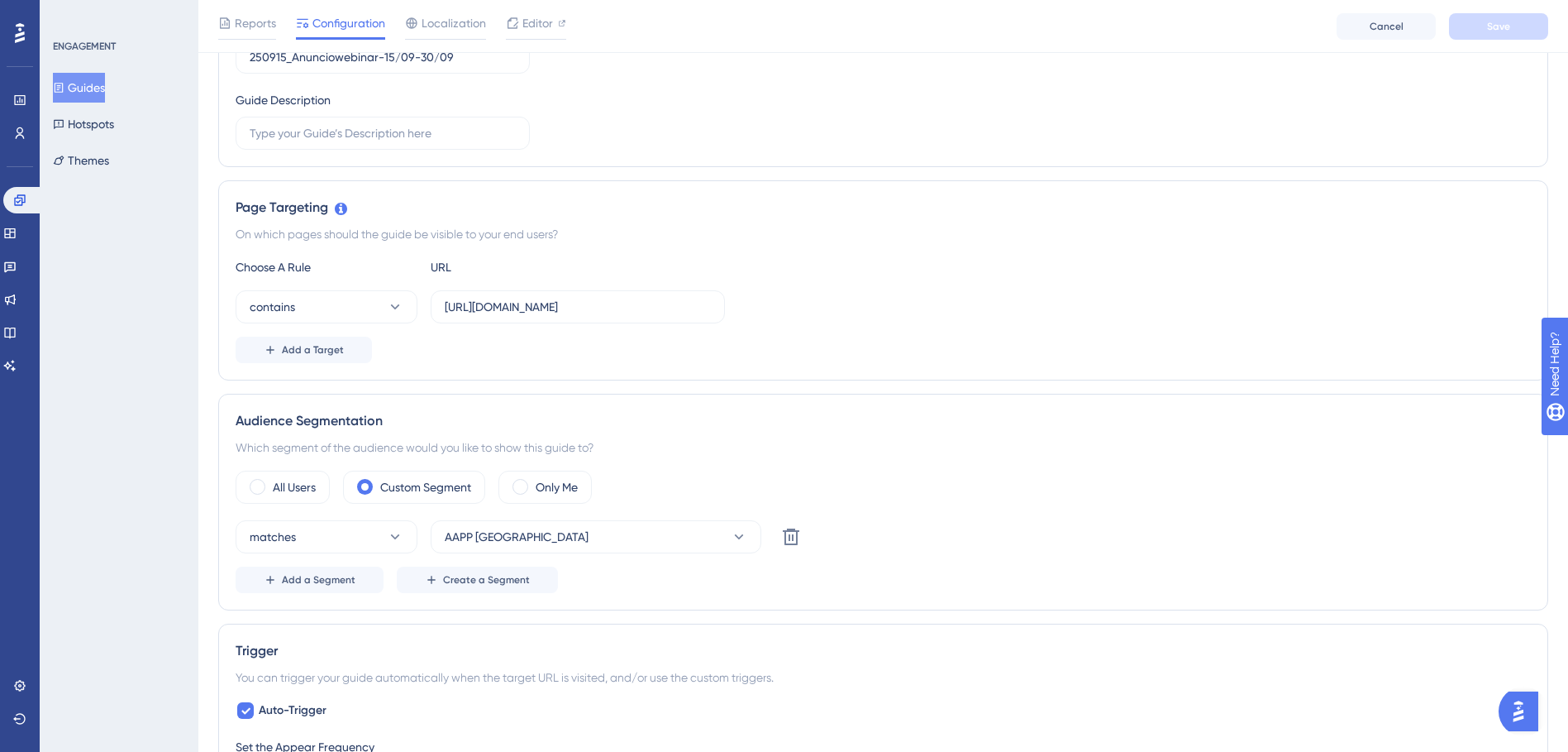
scroll to position [0, 0]
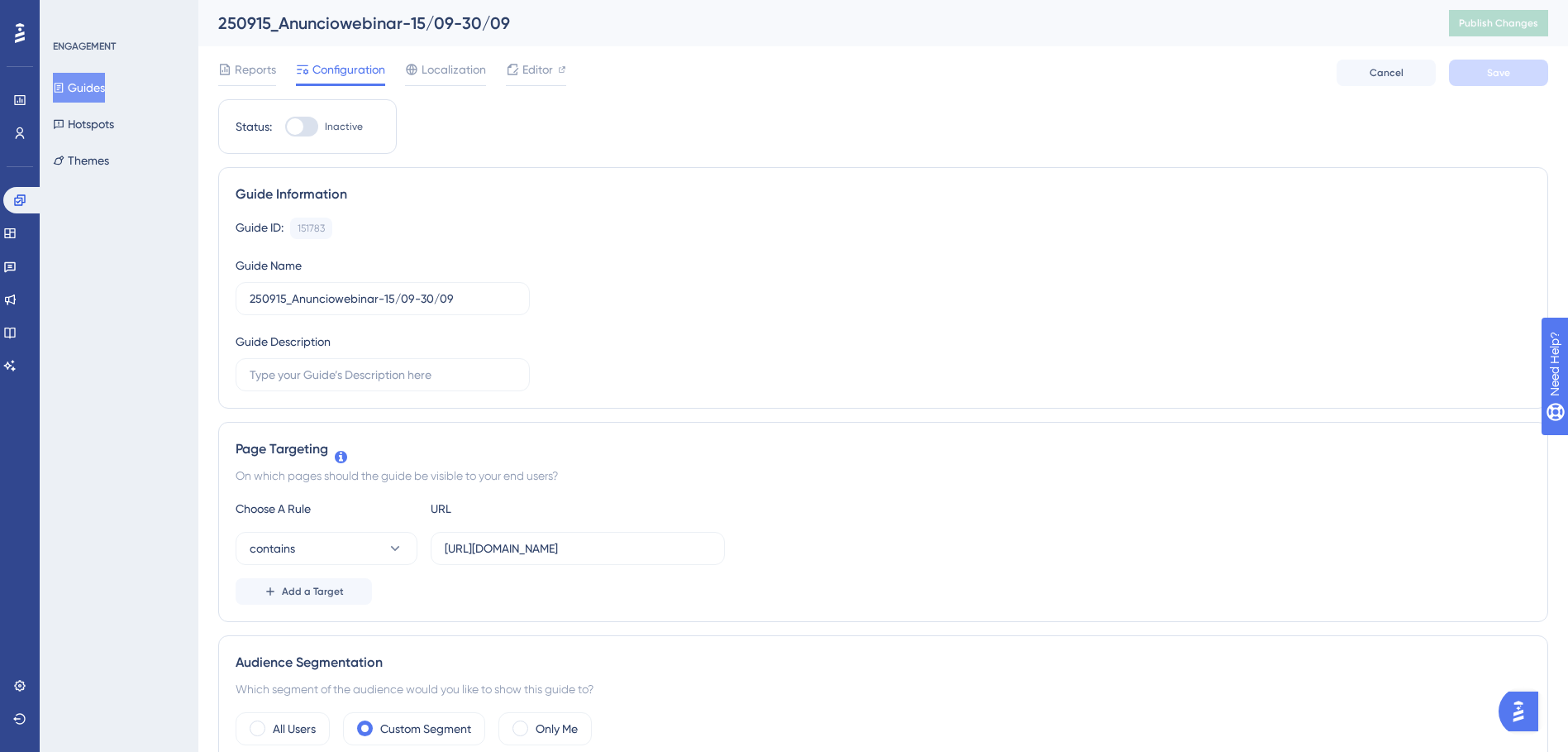
click at [494, 67] on div "Reports Configuration Localization Editor" at bounding box center [392, 73] width 348 height 26
click at [517, 60] on div at bounding box center [513, 69] width 14 height 20
click at [99, 92] on button "Guides" at bounding box center [78, 87] width 52 height 30
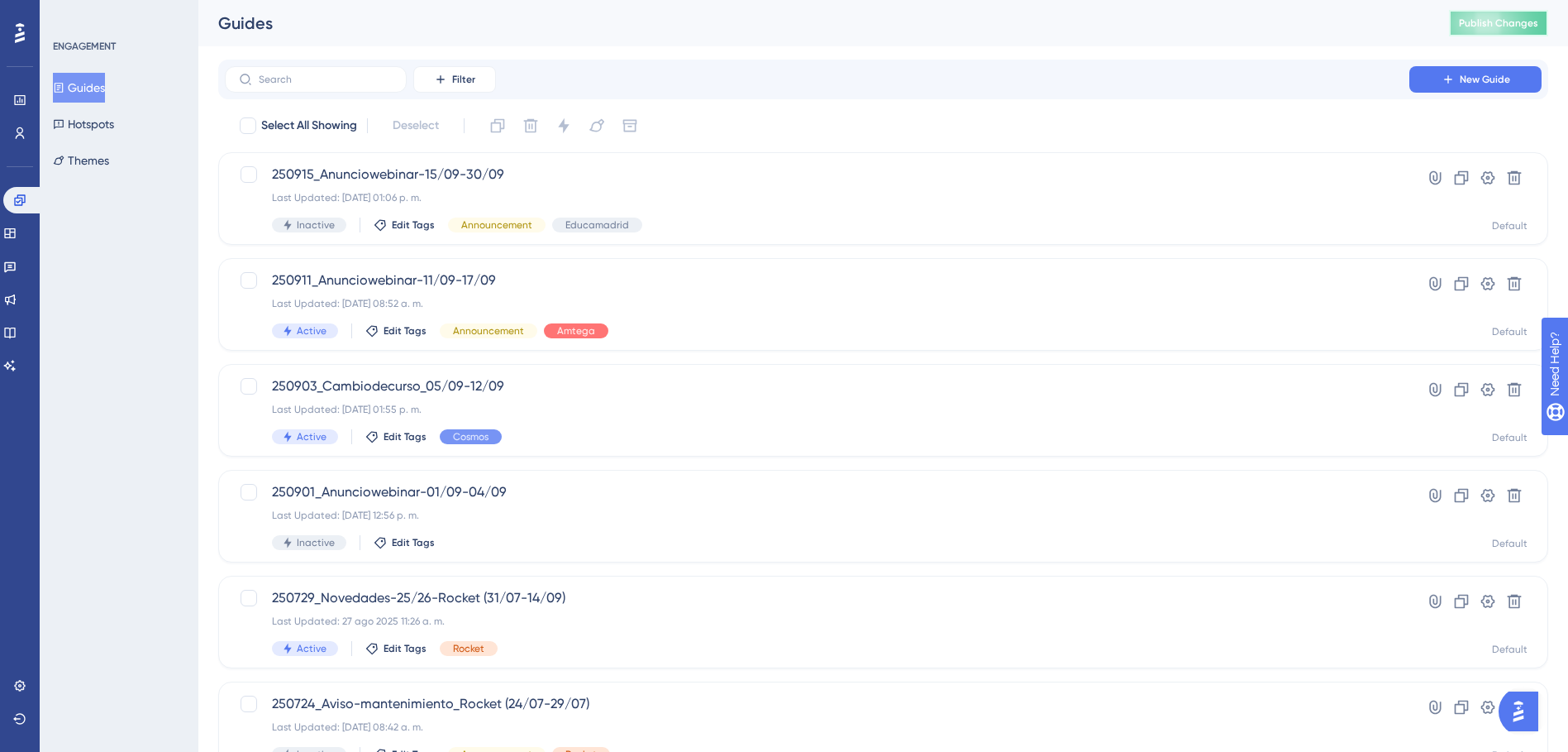
click at [1480, 28] on span "Publish Changes" at bounding box center [1498, 23] width 79 height 14
